Goal: Find specific page/section: Find specific page/section

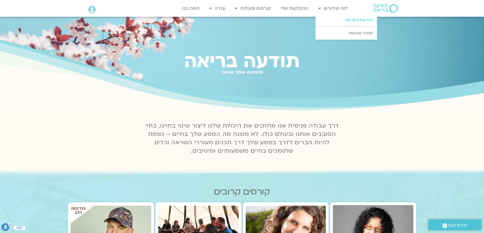
click at [332, 22] on link "לוח שידורים יומי" at bounding box center [345, 20] width 61 height 13
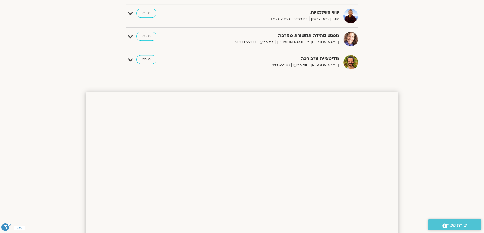
scroll to position [519, 0]
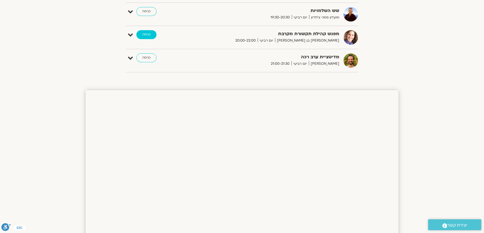
click at [149, 34] on link "כניסה" at bounding box center [146, 34] width 20 height 9
click at [147, 34] on link "כניסה" at bounding box center [146, 34] width 20 height 9
